Goal: Information Seeking & Learning: Learn about a topic

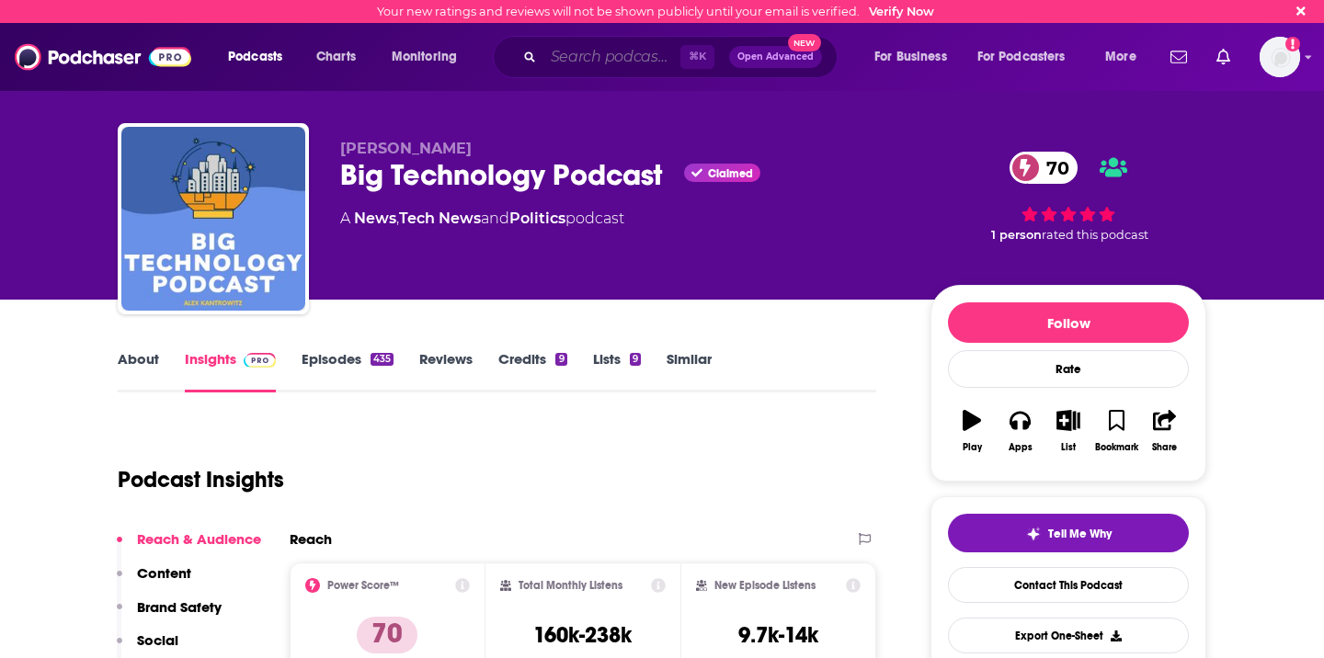
click at [612, 61] on input "Search podcasts, credits, & more..." at bounding box center [612, 56] width 137 height 29
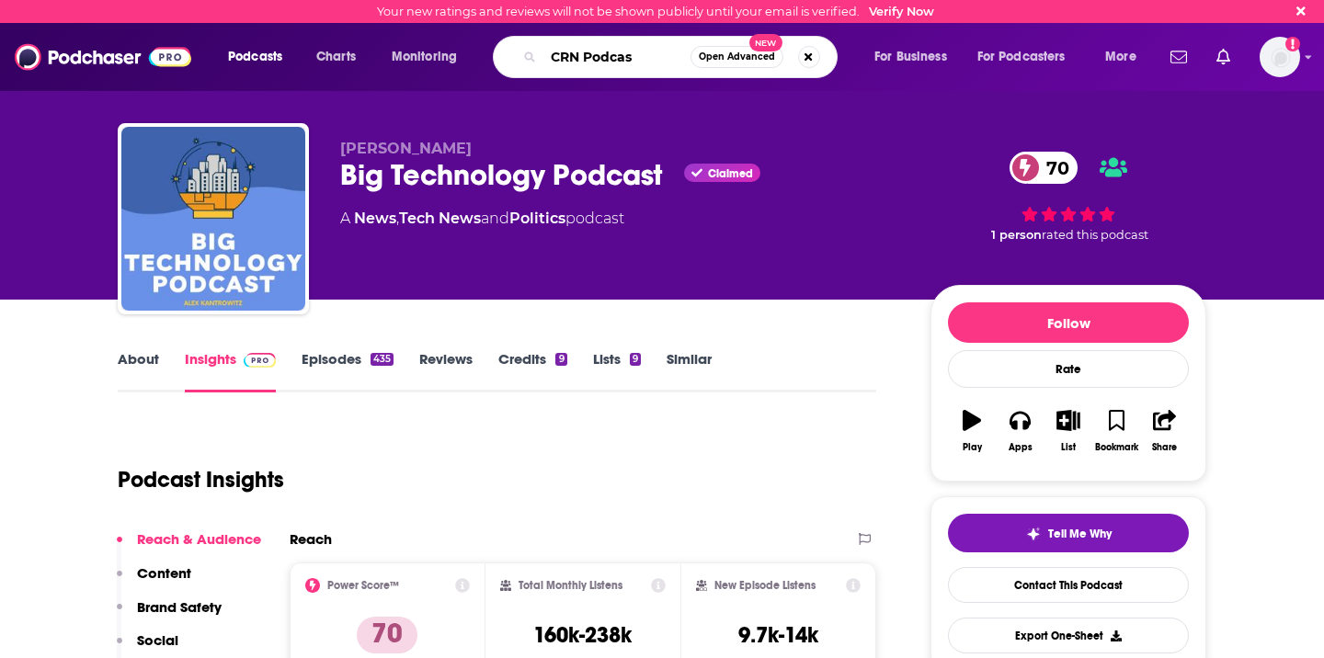
type input "CRN Podcast"
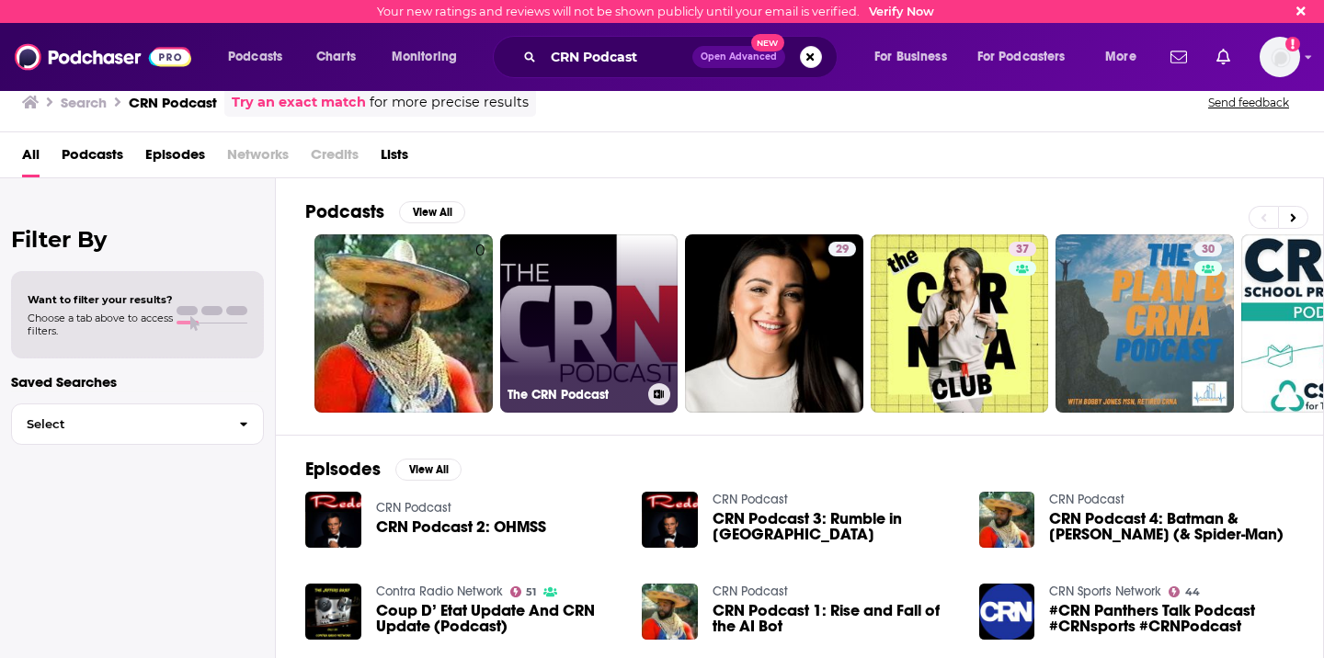
click at [555, 304] on link "The CRN Podcast" at bounding box center [589, 324] width 178 height 178
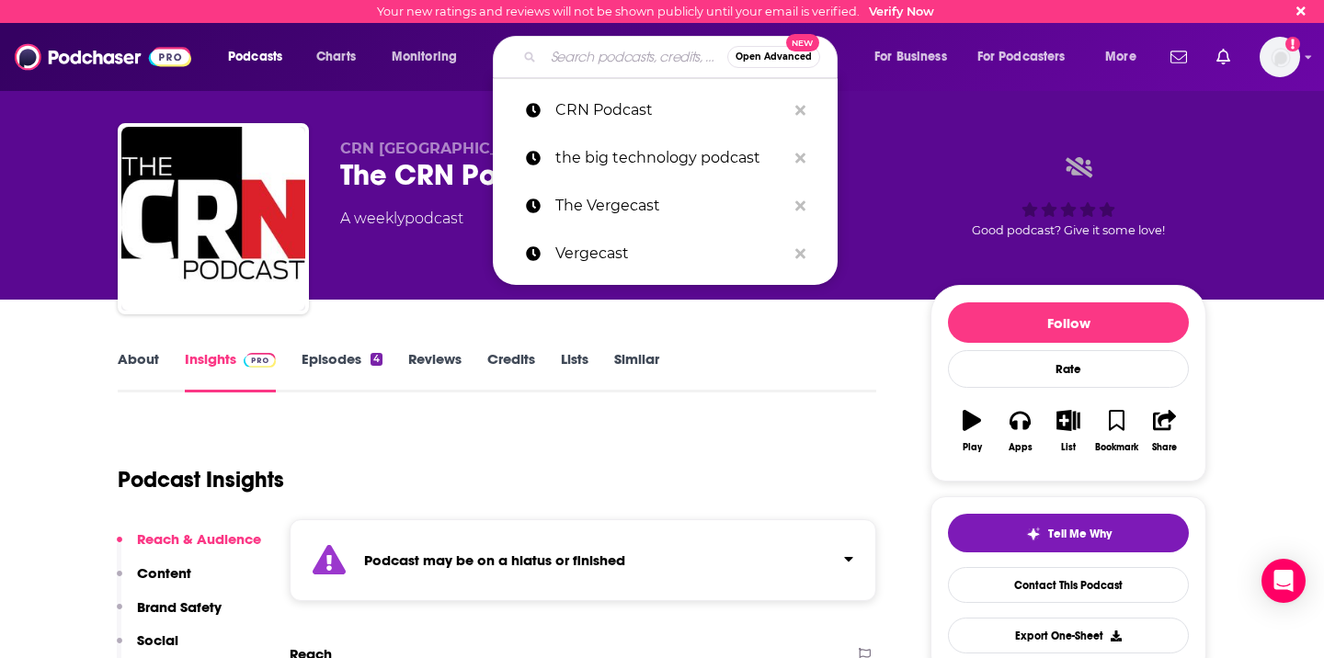
click at [628, 66] on input "Search podcasts, credits, & more..." at bounding box center [636, 56] width 184 height 29
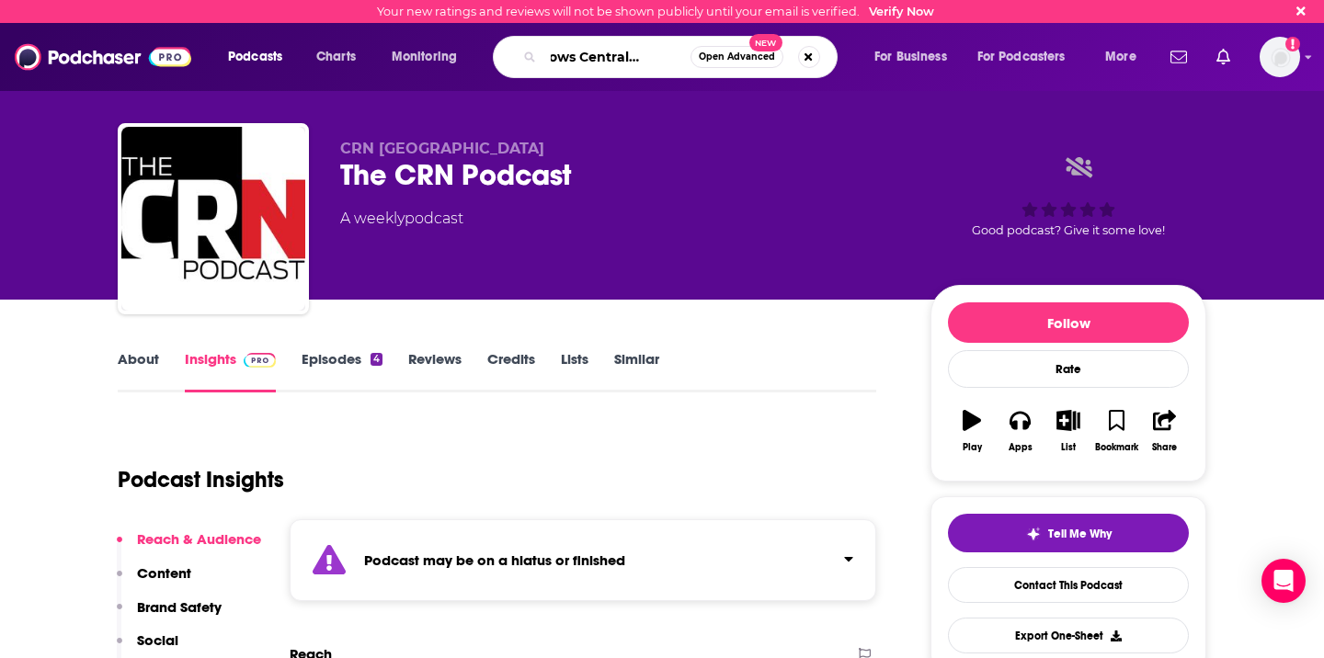
type input "Windows Central Podcast"
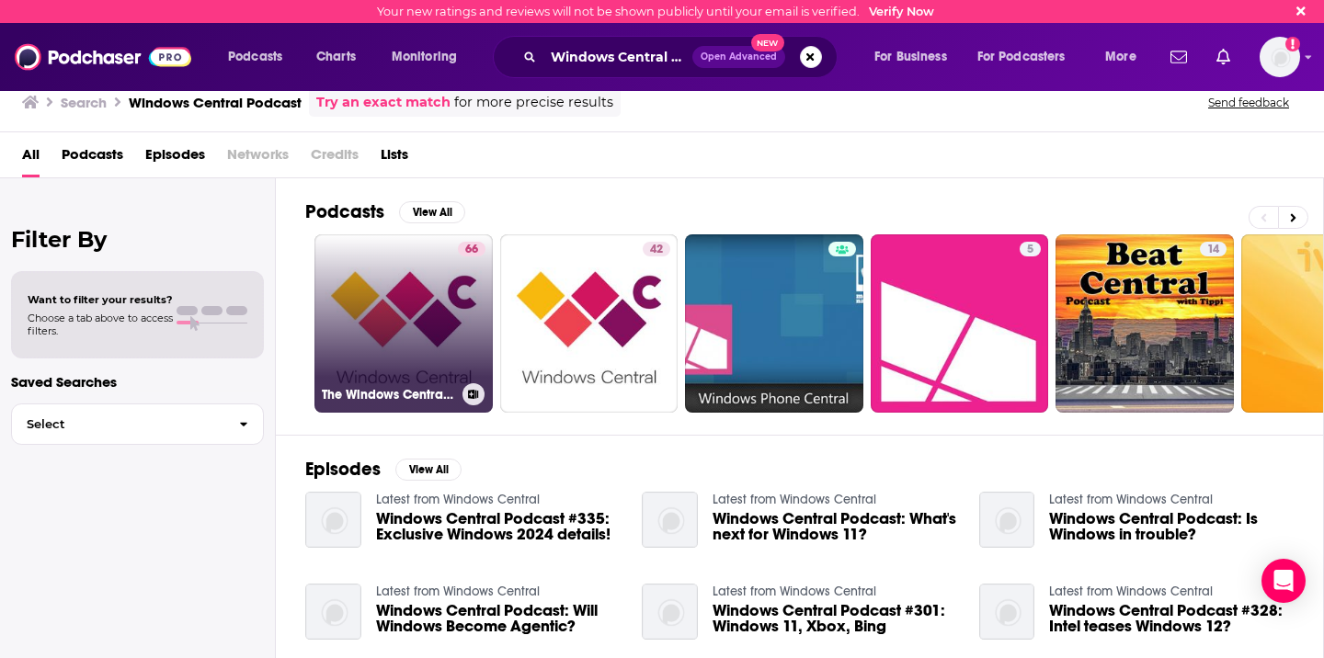
click at [448, 349] on link "66 The Windows Central Podcast" at bounding box center [404, 324] width 178 height 178
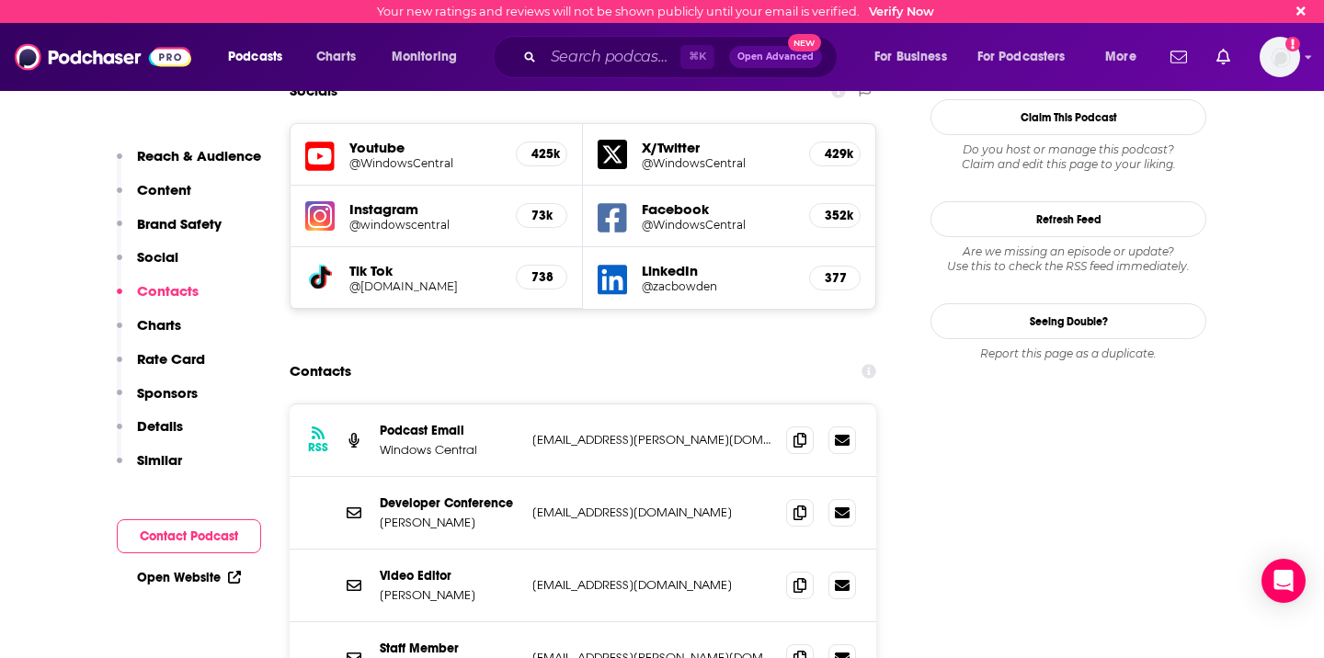
scroll to position [2111, 0]
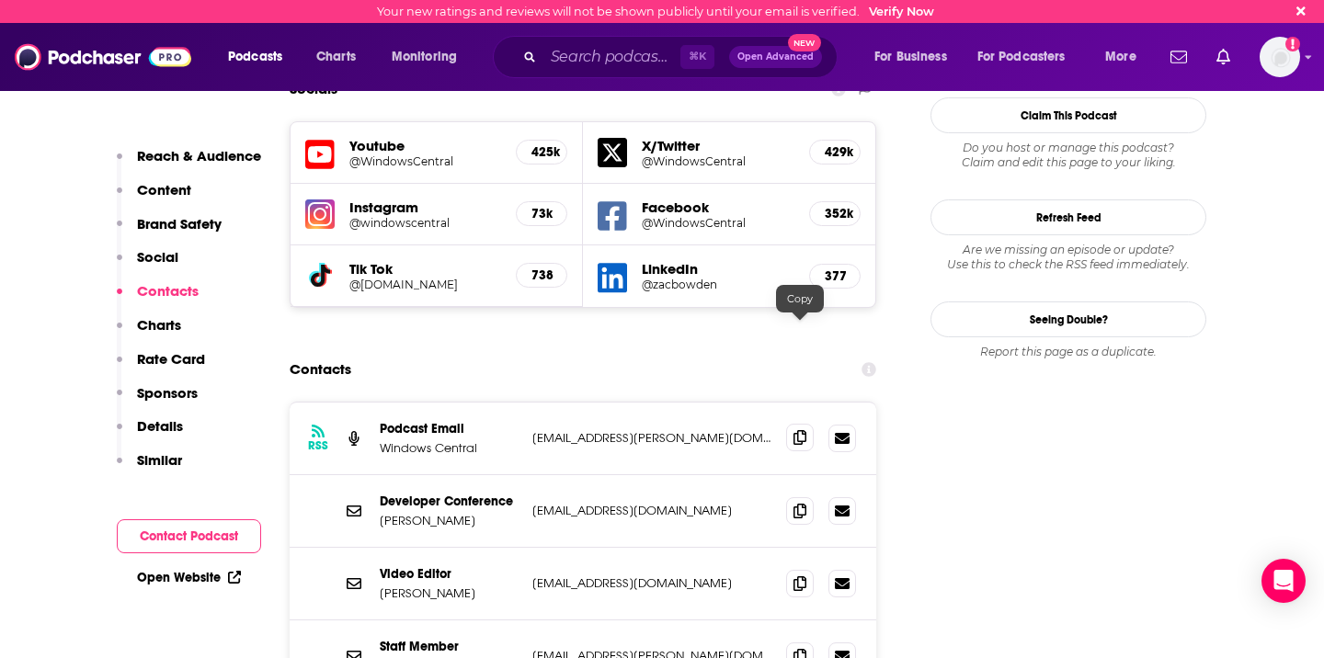
click at [797, 430] on icon at bounding box center [800, 437] width 13 height 15
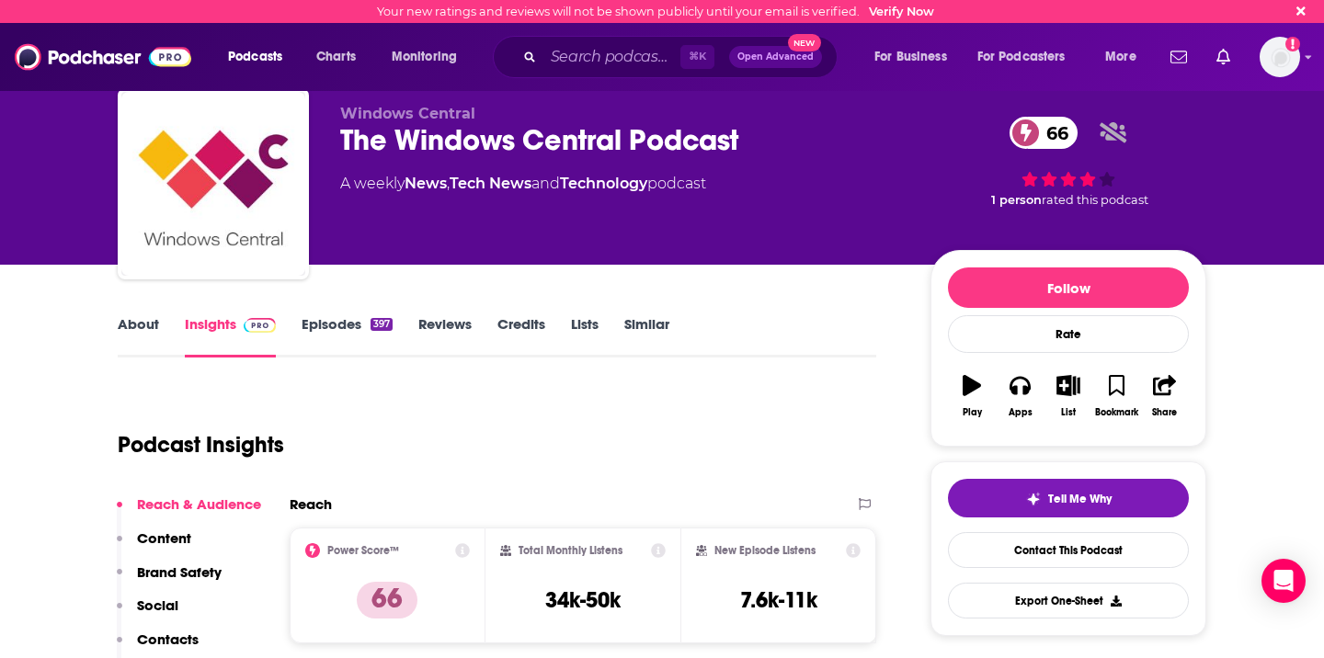
scroll to position [0, 0]
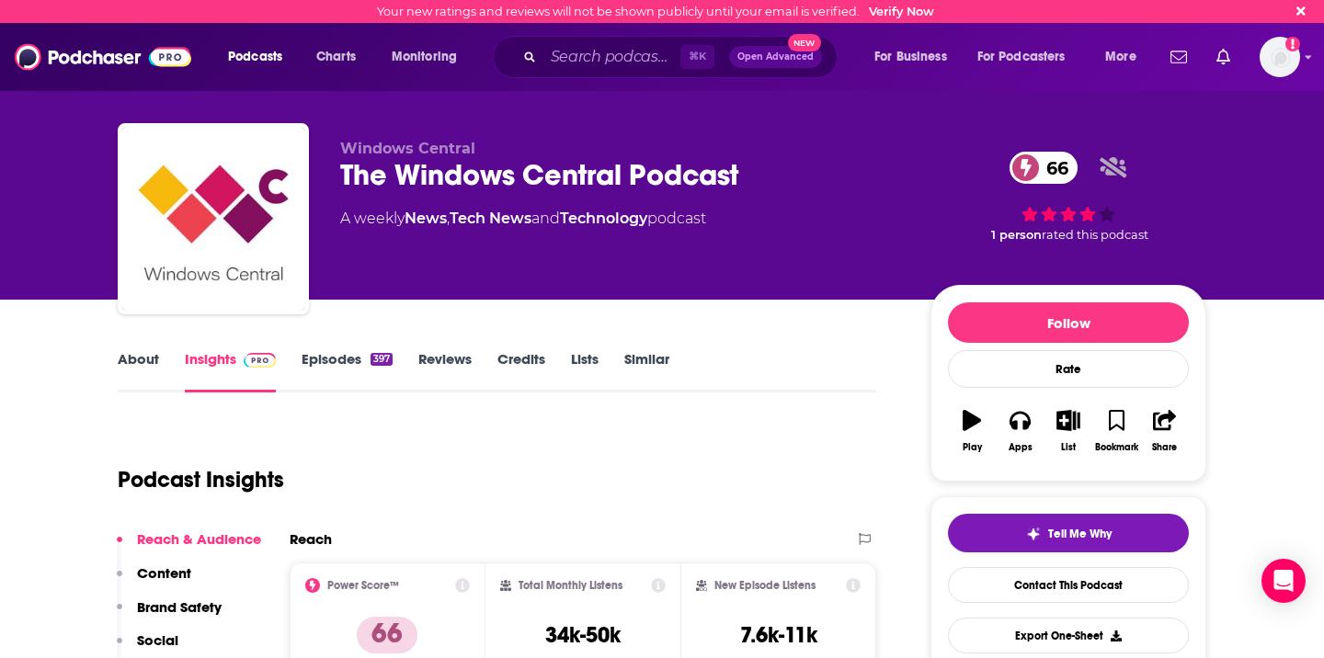
click at [340, 355] on link "Episodes 397" at bounding box center [347, 371] width 91 height 42
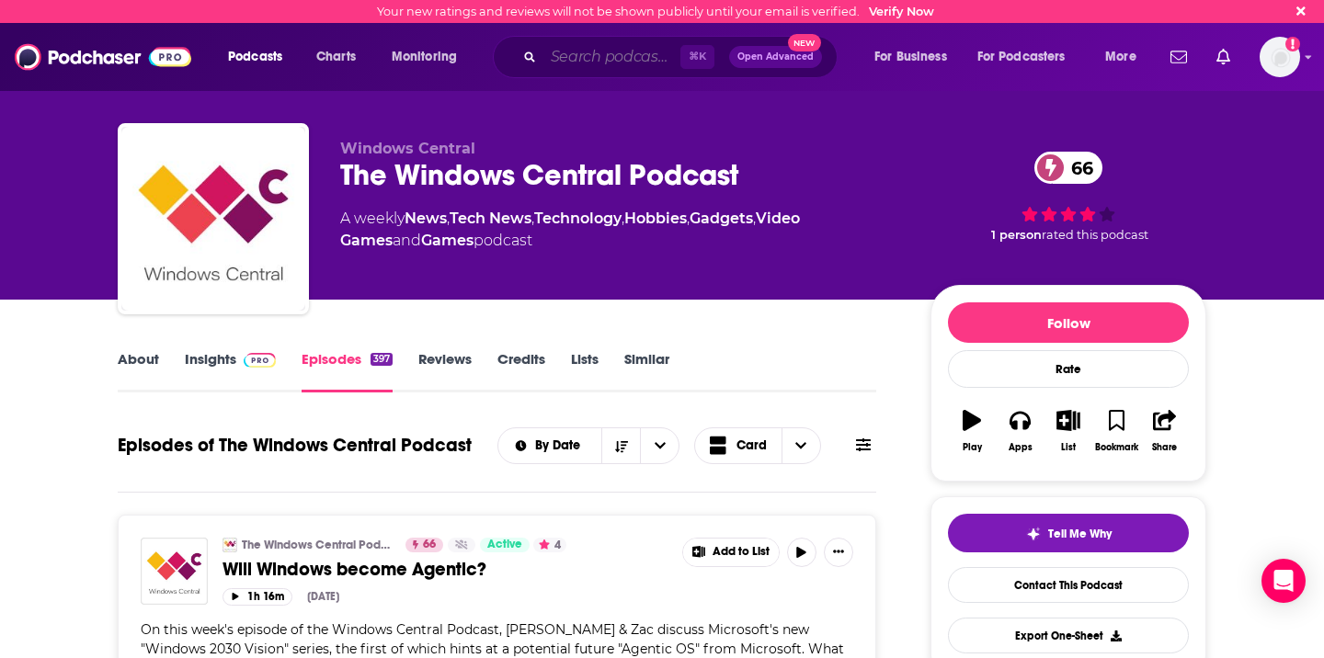
click at [599, 65] on input "Search podcasts, credits, & more..." at bounding box center [612, 56] width 137 height 29
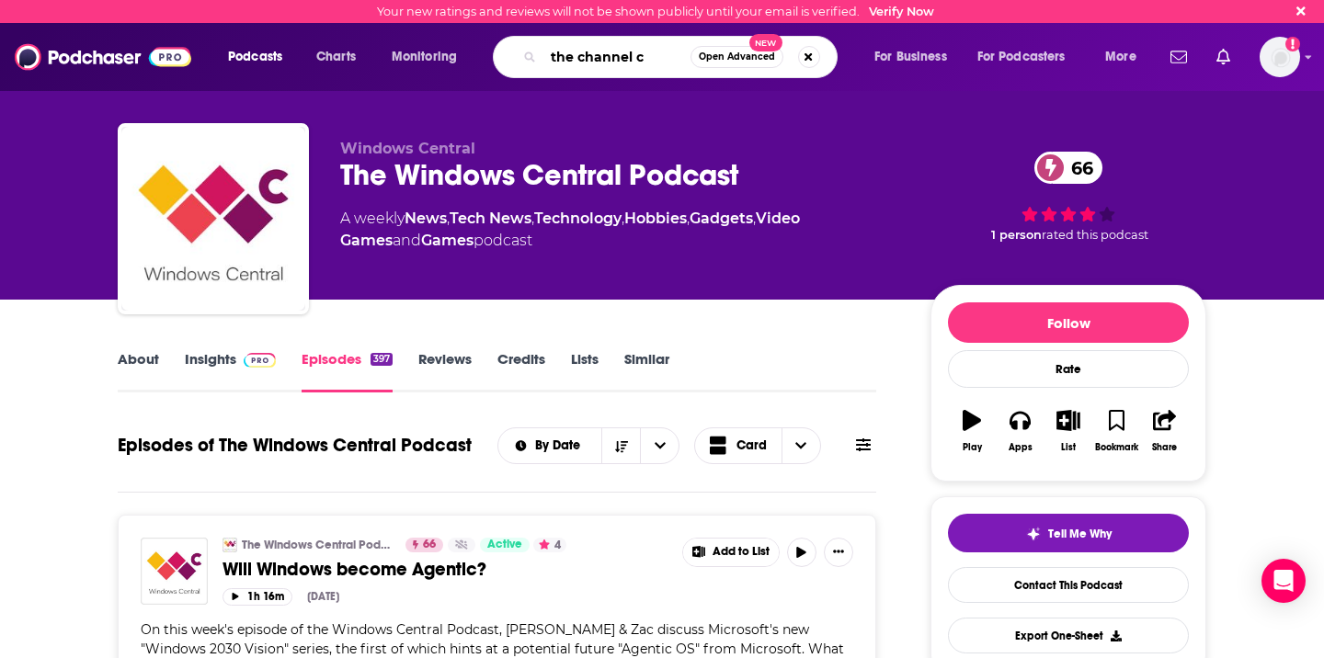
type input "the channel co"
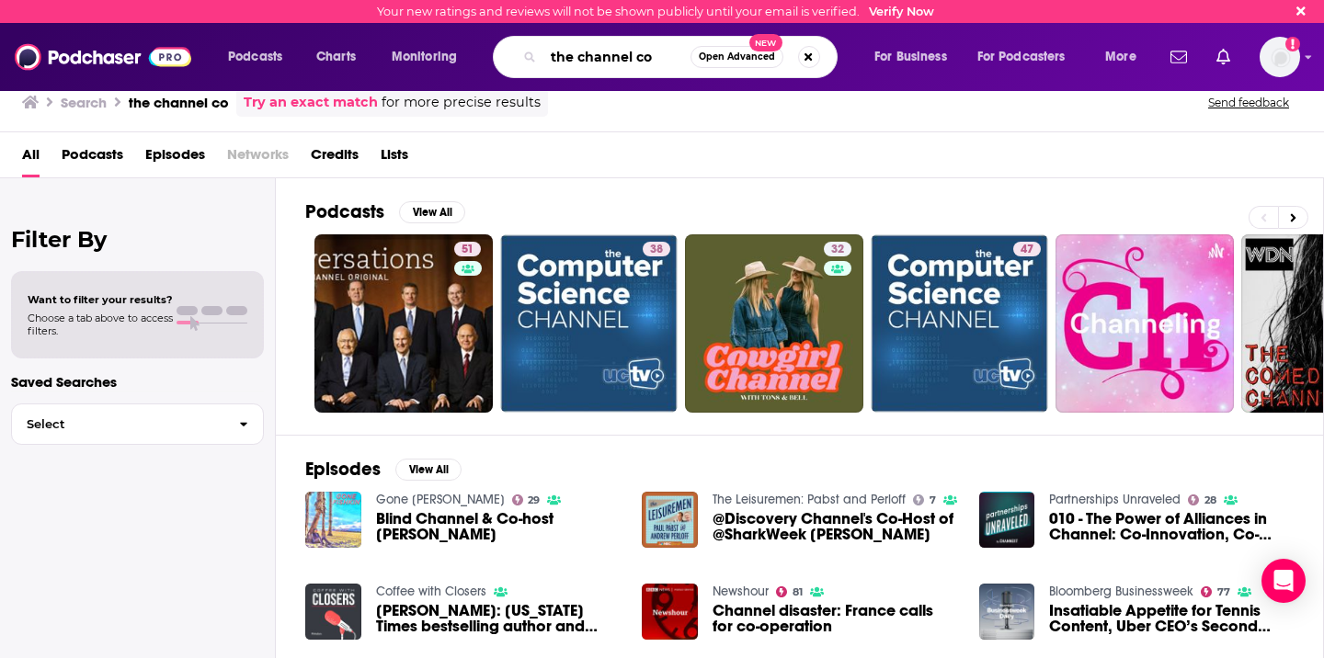
click at [615, 54] on input "the channel co" at bounding box center [617, 56] width 147 height 29
type input "TechRadar"
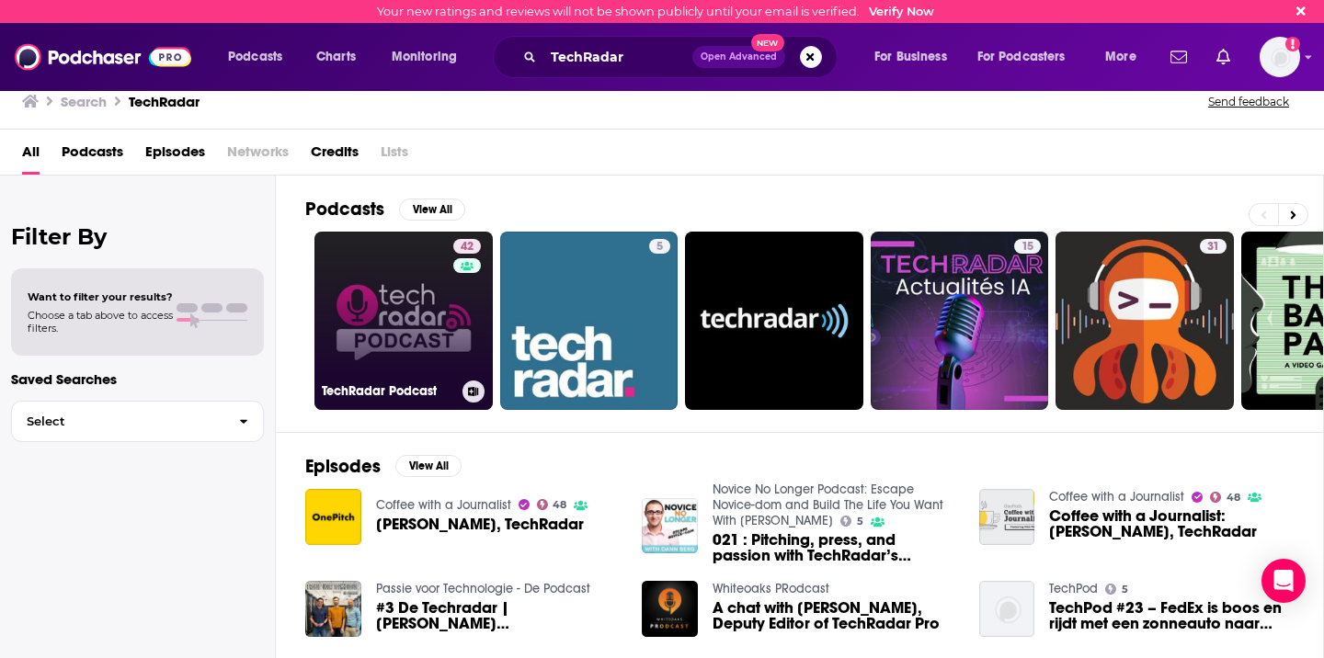
click at [408, 331] on link "42 TechRadar Podcast" at bounding box center [404, 321] width 178 height 178
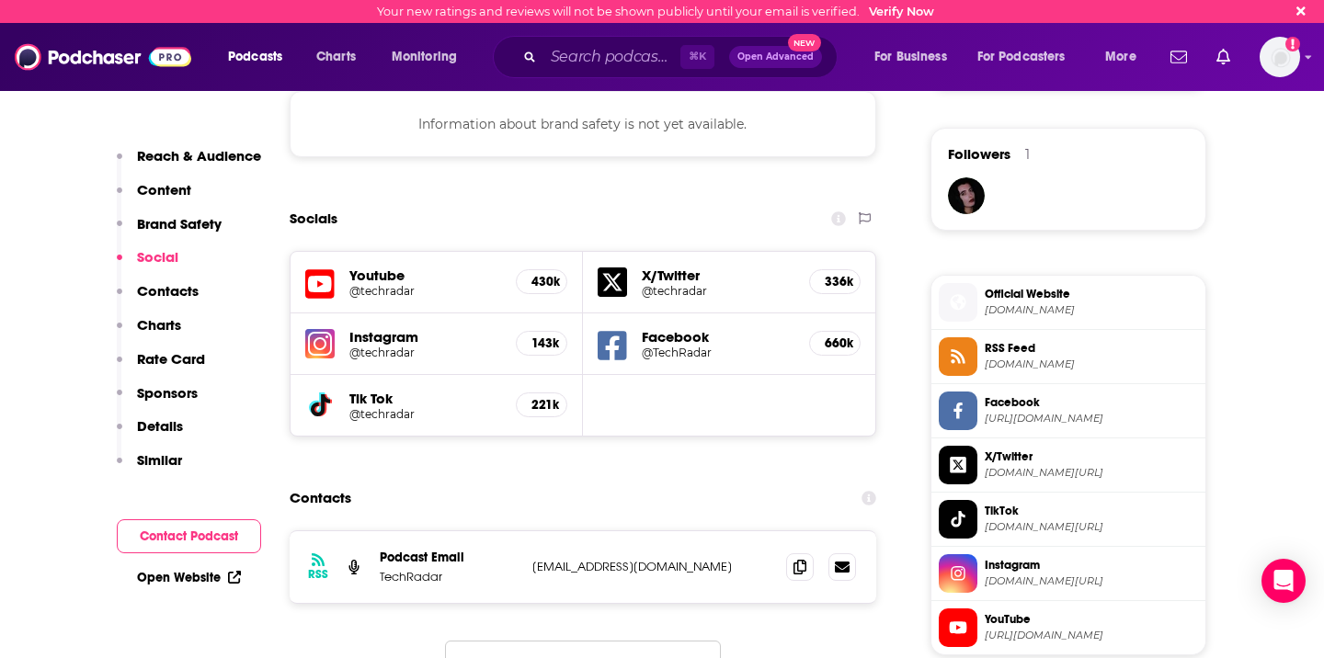
scroll to position [1295, 0]
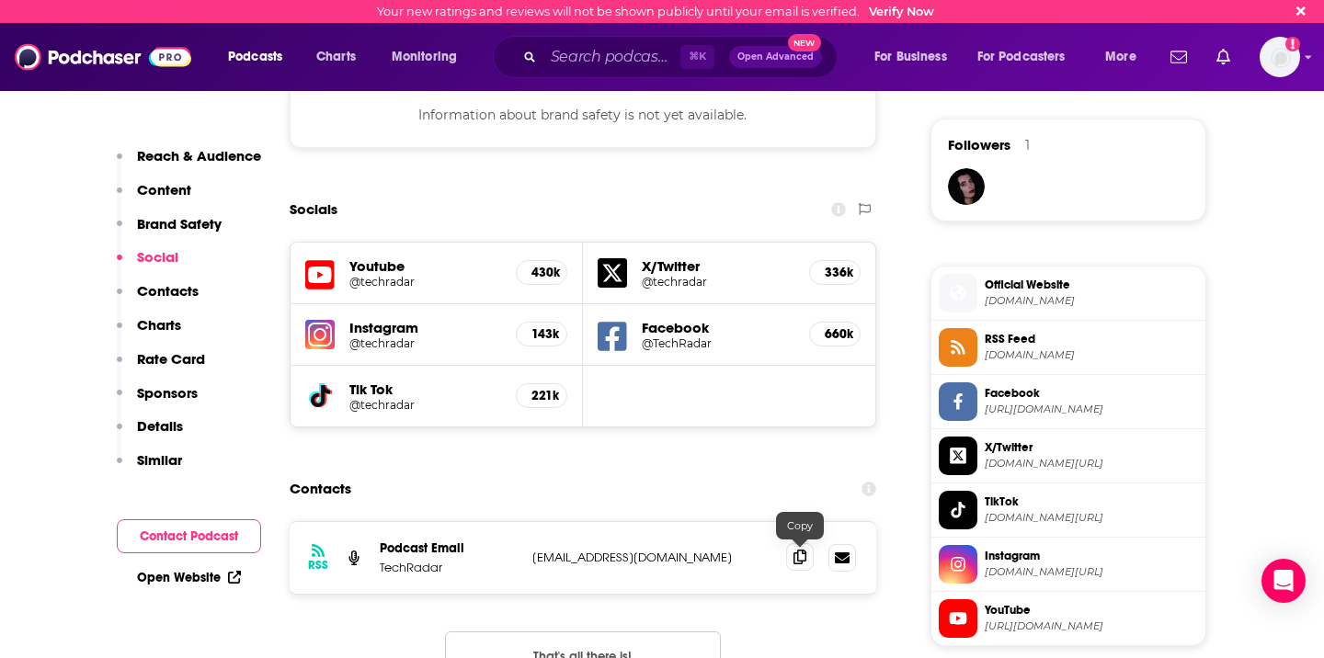
click at [801, 564] on icon at bounding box center [800, 557] width 13 height 15
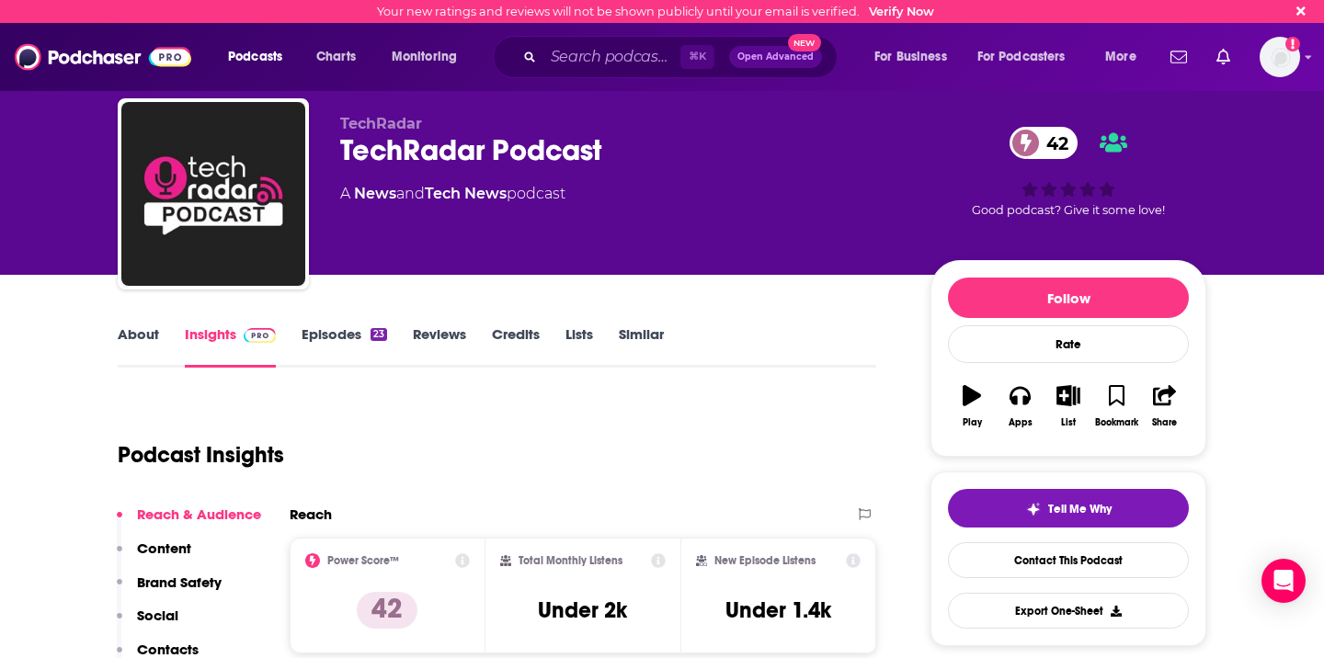
scroll to position [28, 0]
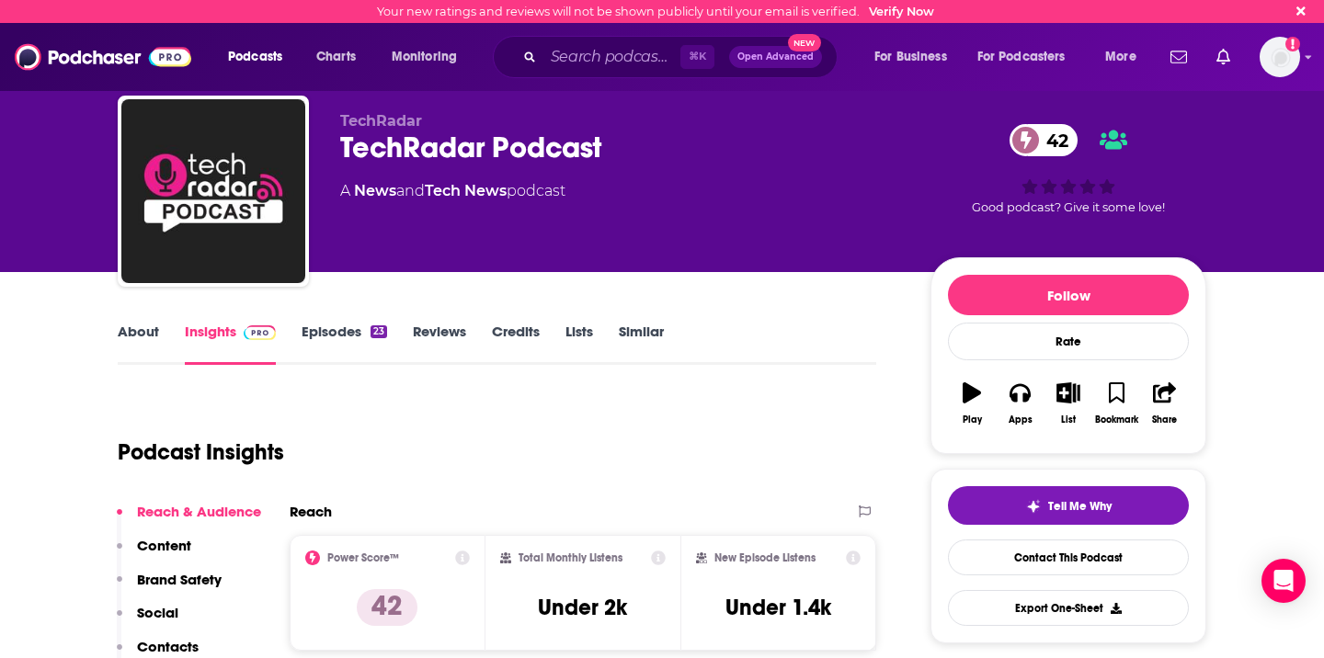
click at [347, 333] on link "Episodes 23" at bounding box center [345, 344] width 86 height 42
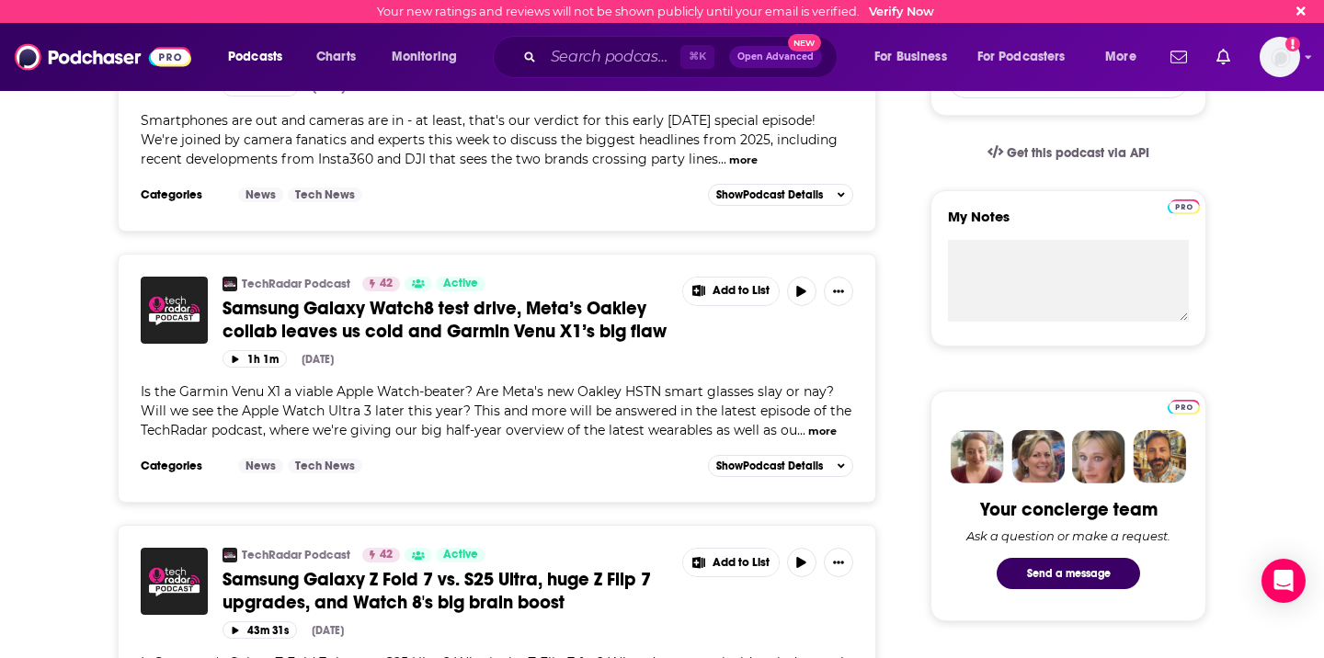
scroll to position [560, 0]
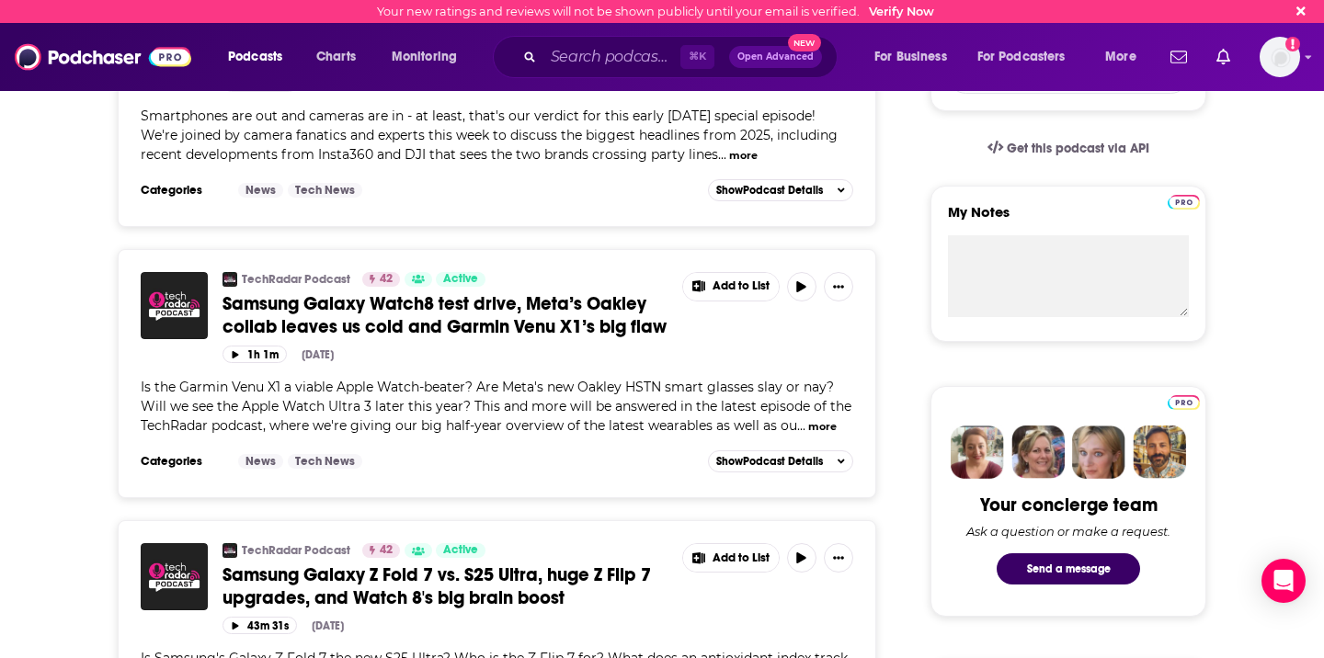
click at [808, 424] on button "more" at bounding box center [822, 427] width 29 height 16
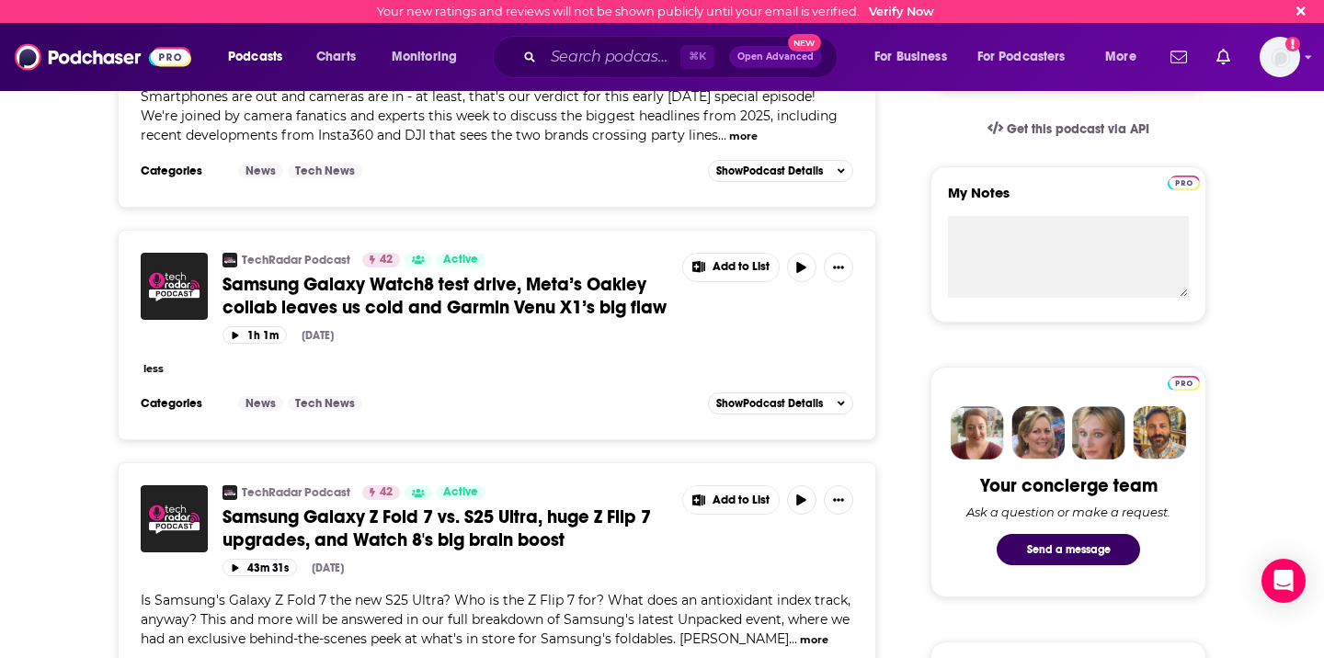
scroll to position [612, 0]
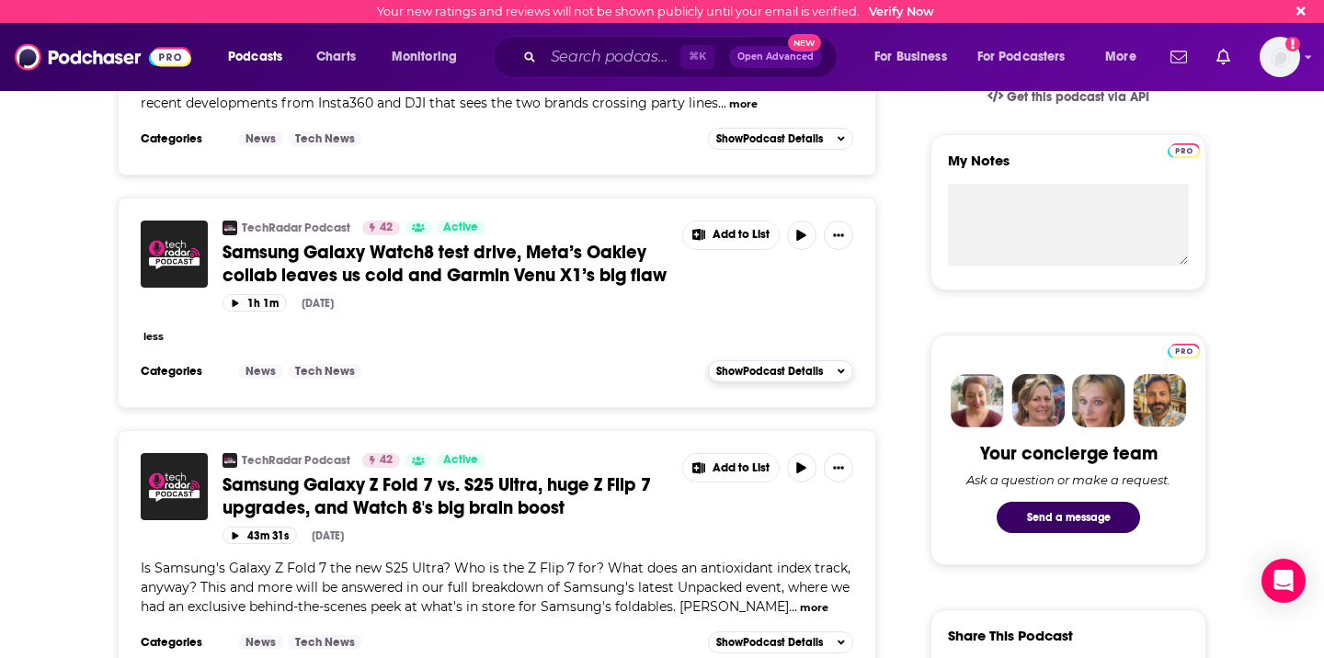
click at [747, 365] on span "Show Podcast Details" at bounding box center [769, 371] width 107 height 13
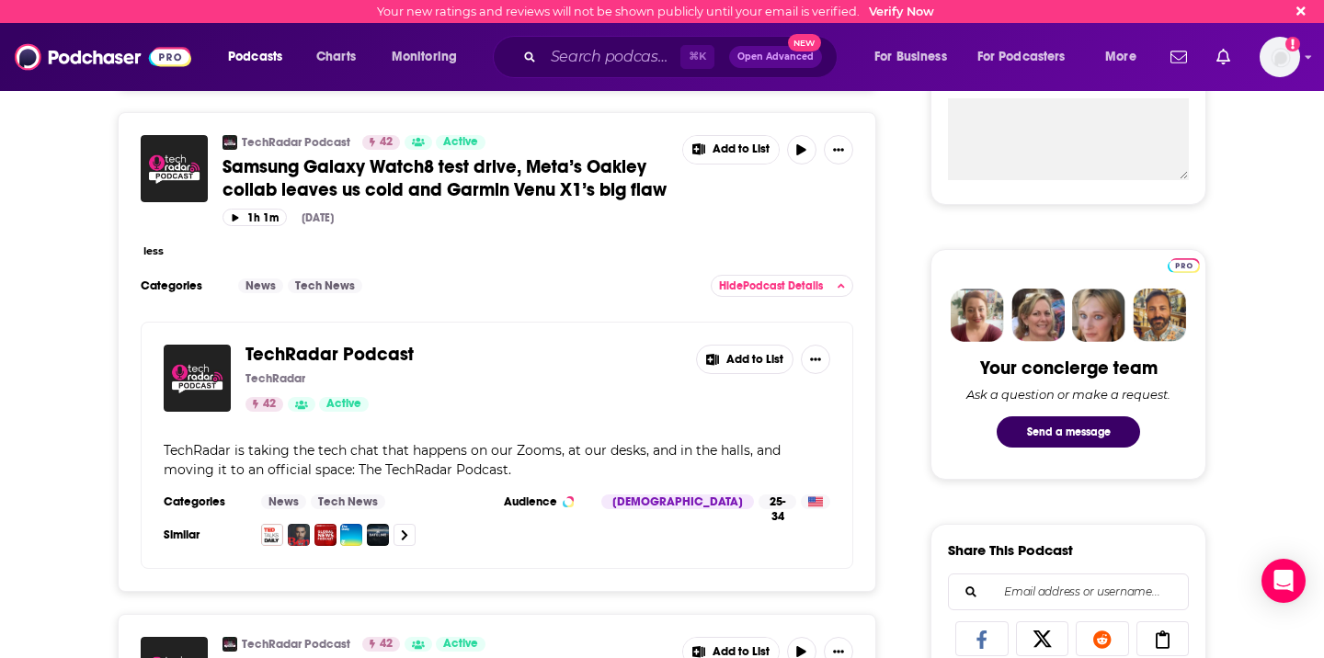
scroll to position [686, 0]
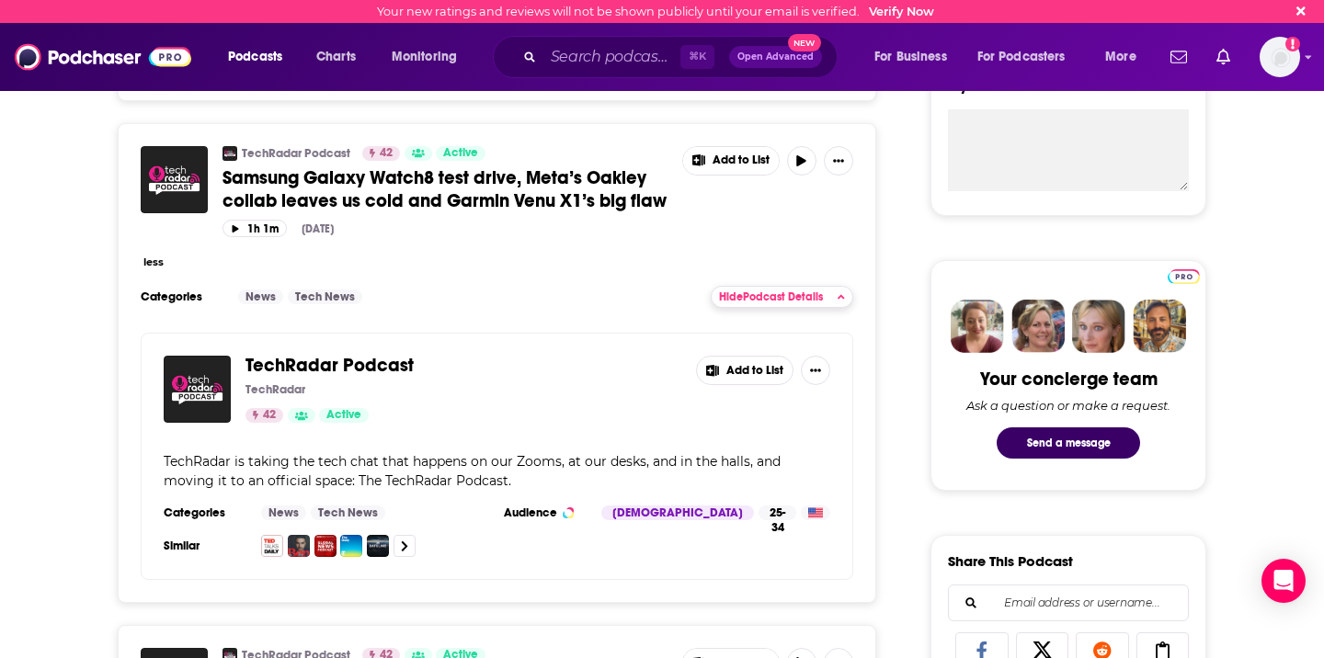
click at [828, 298] on div "Hide Podcast Details" at bounding box center [782, 297] width 126 height 13
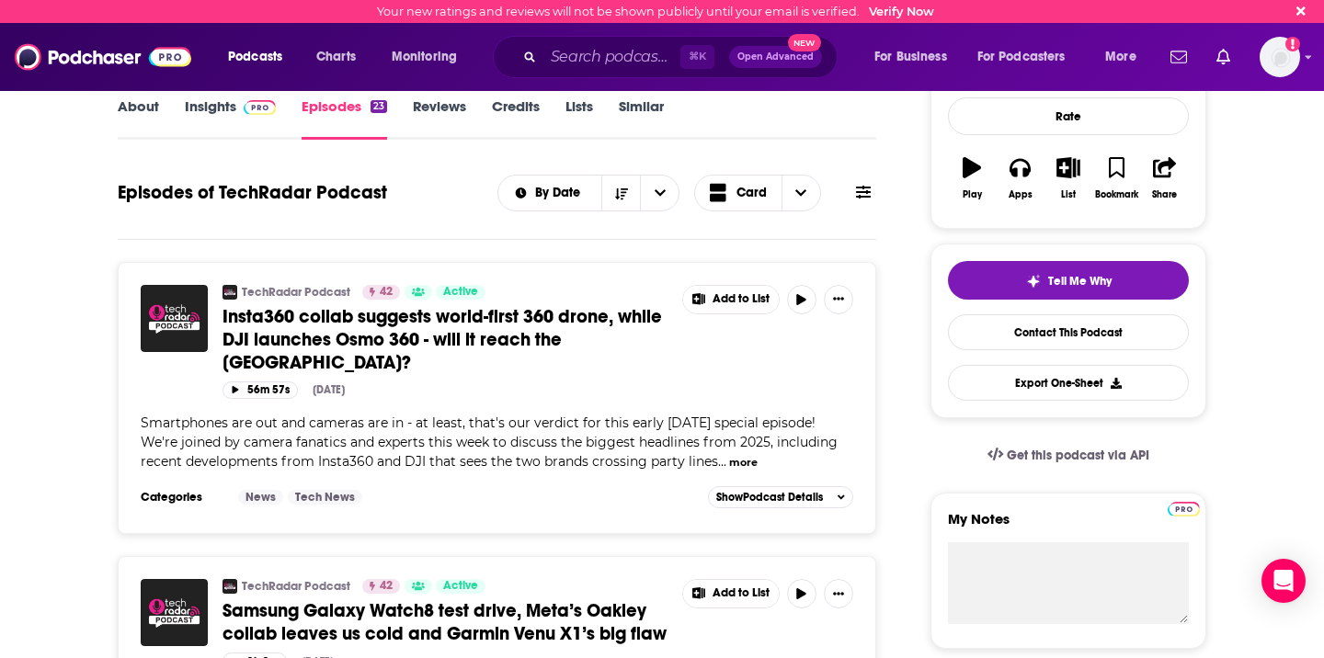
scroll to position [0, 0]
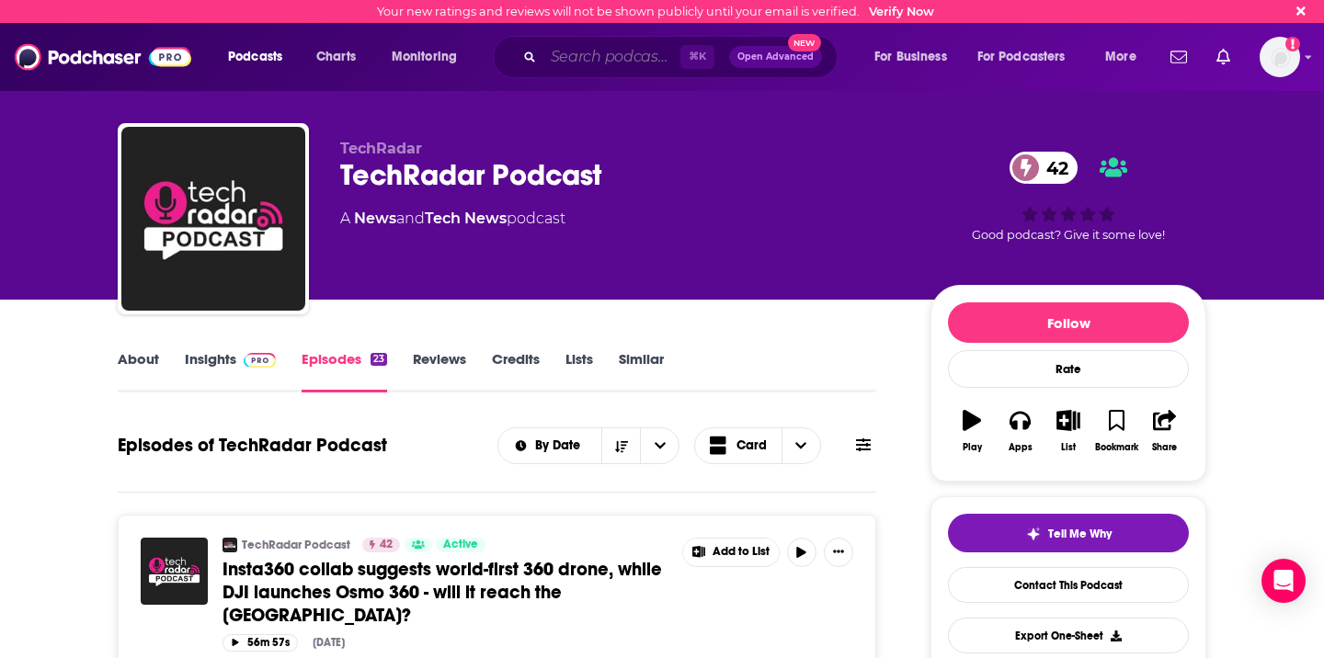
click at [579, 61] on input "Search podcasts, credits, & more..." at bounding box center [612, 56] width 137 height 29
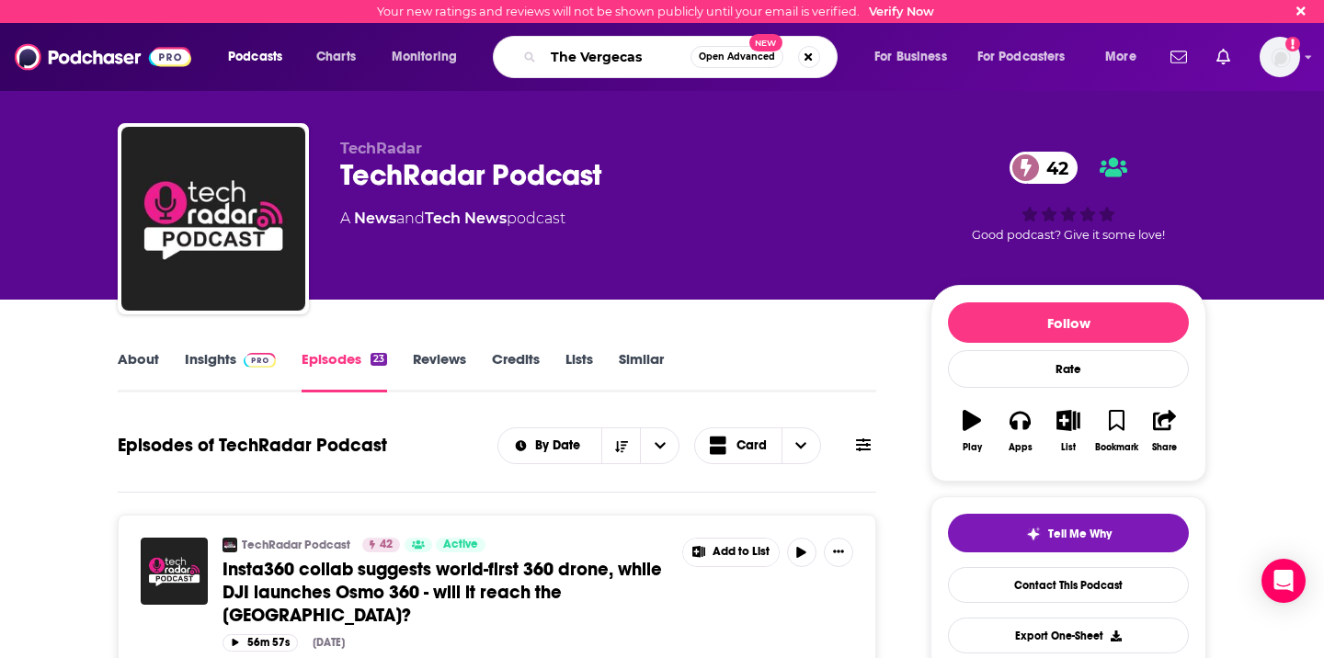
type input "The Vergecast"
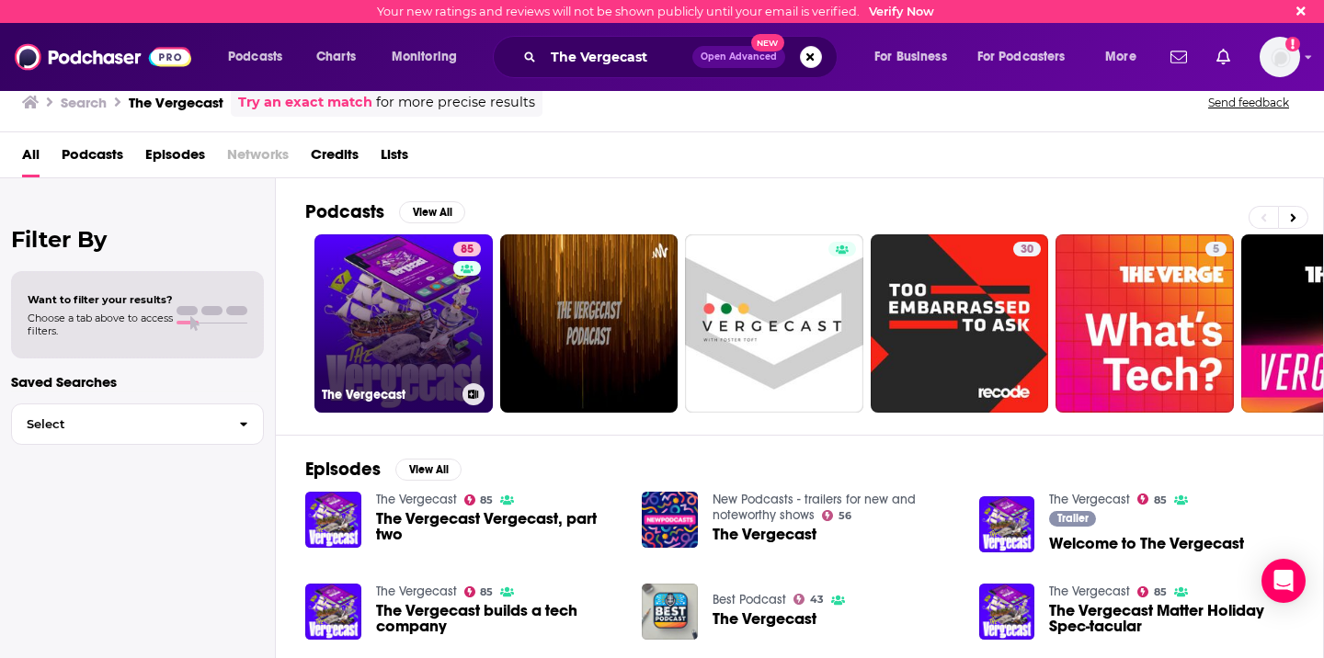
click at [418, 333] on link "85 The Vergecast" at bounding box center [404, 324] width 178 height 178
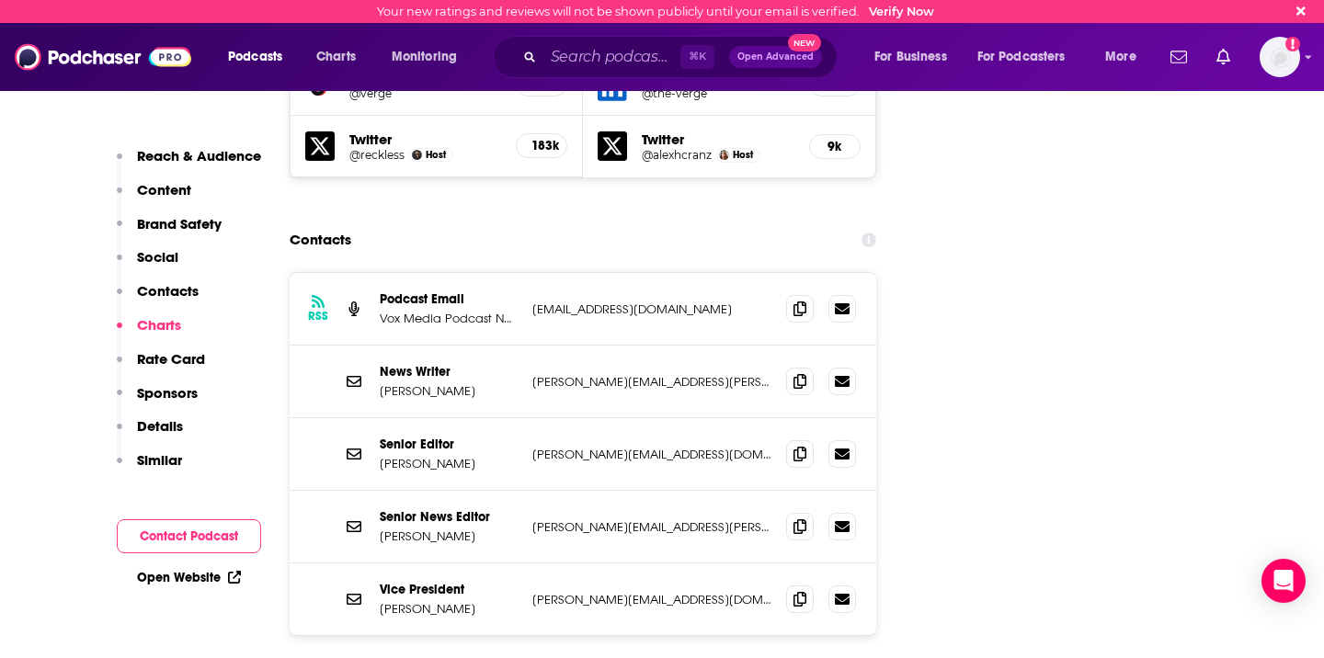
scroll to position [2306, 0]
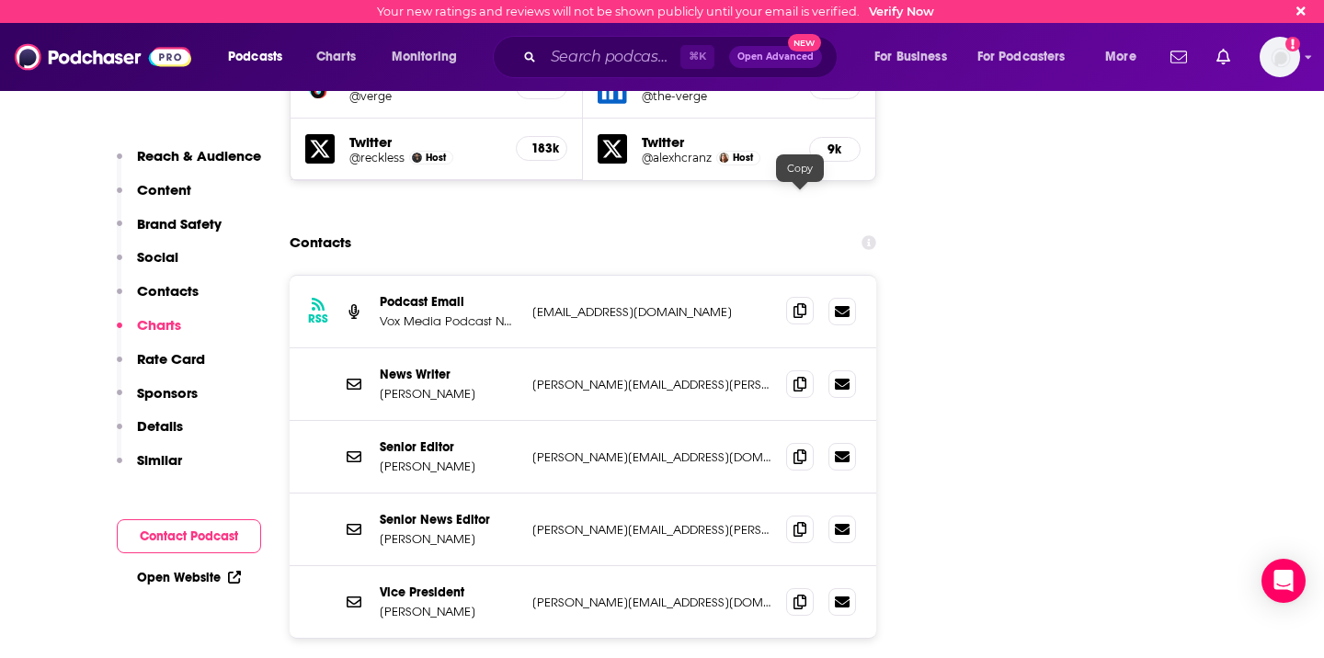
click at [799, 303] on icon at bounding box center [800, 310] width 13 height 15
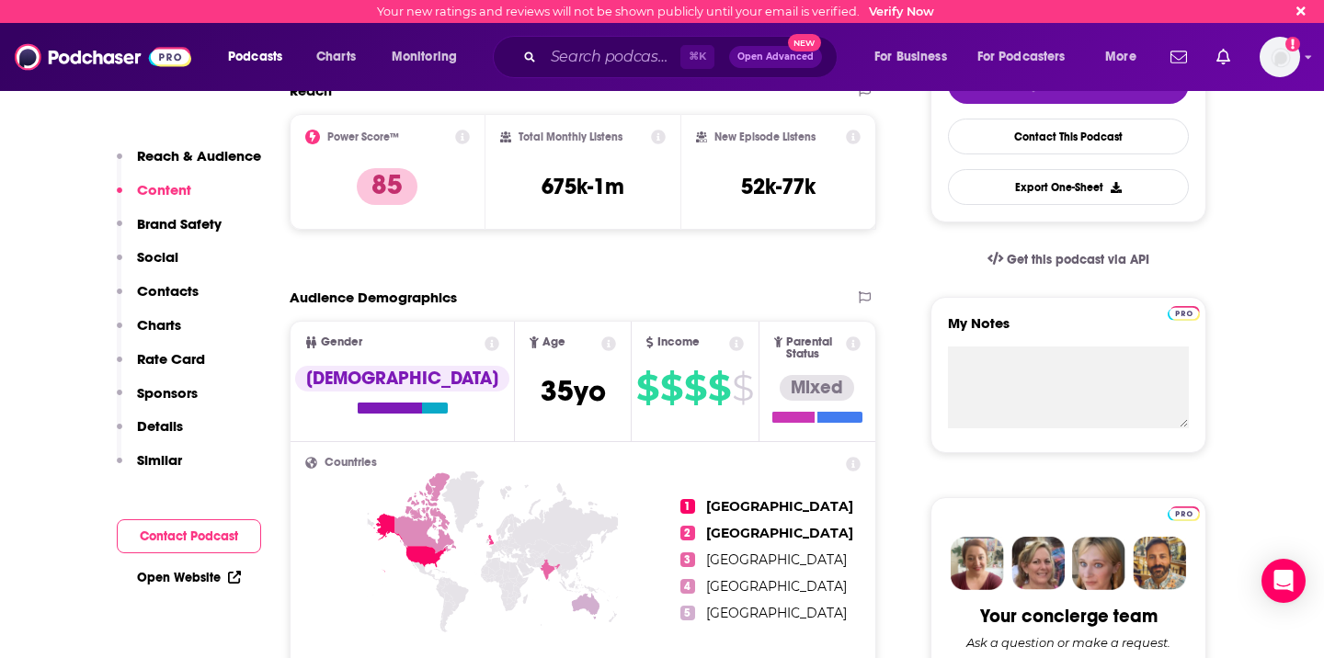
scroll to position [0, 0]
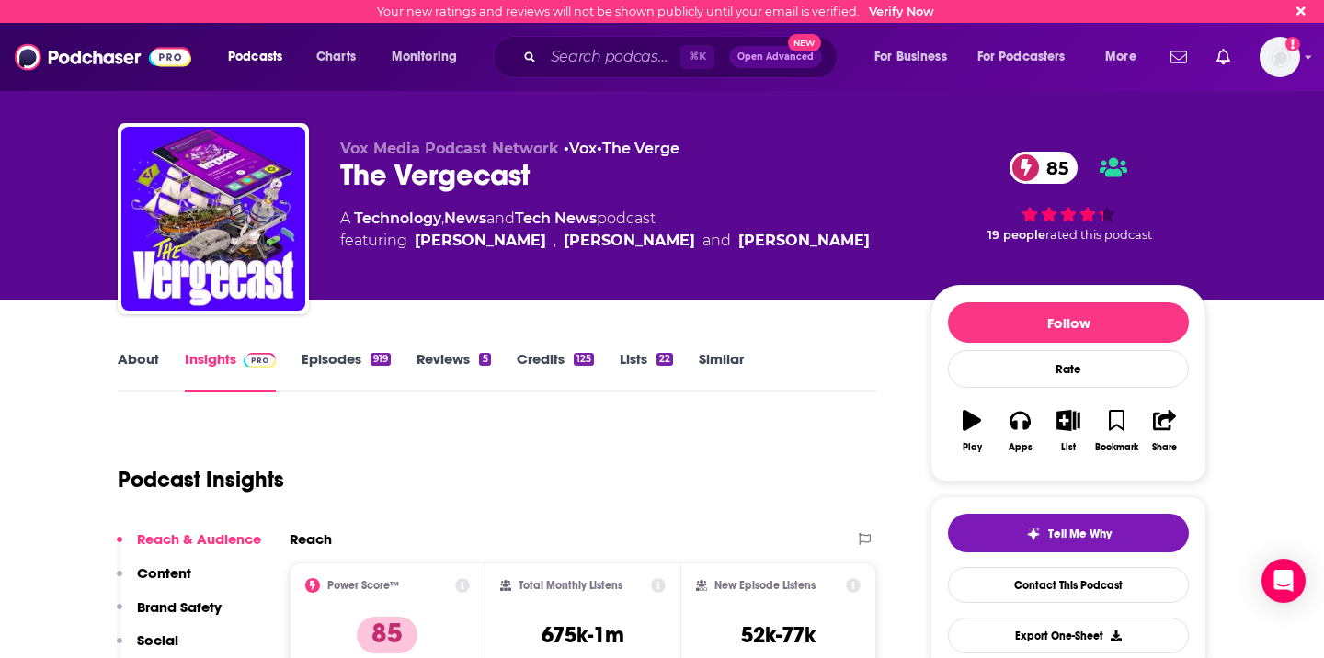
click at [344, 366] on link "Episodes 919" at bounding box center [346, 371] width 89 height 42
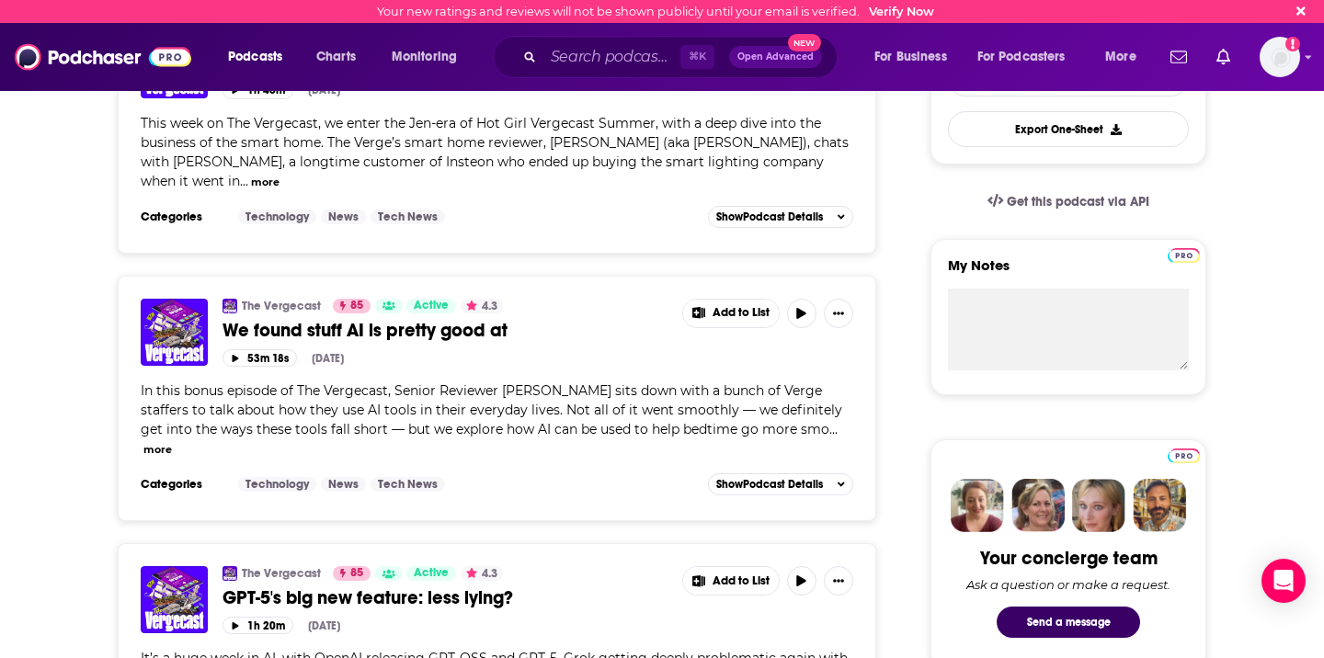
scroll to position [511, 0]
